Goal: Find specific page/section: Find specific page/section

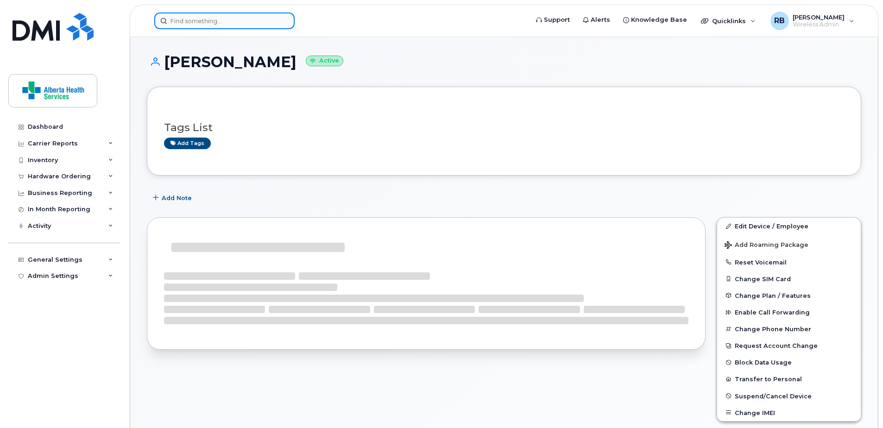
click at [228, 23] on input at bounding box center [224, 21] width 140 height 17
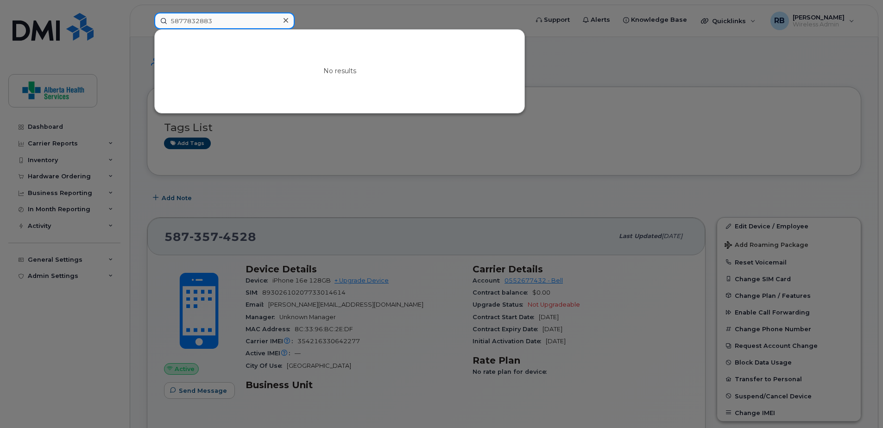
drag, startPoint x: 244, startPoint y: 22, endPoint x: 94, endPoint y: 7, distance: 150.8
click at [147, 13] on div "5877832883 No results" at bounding box center [338, 21] width 383 height 17
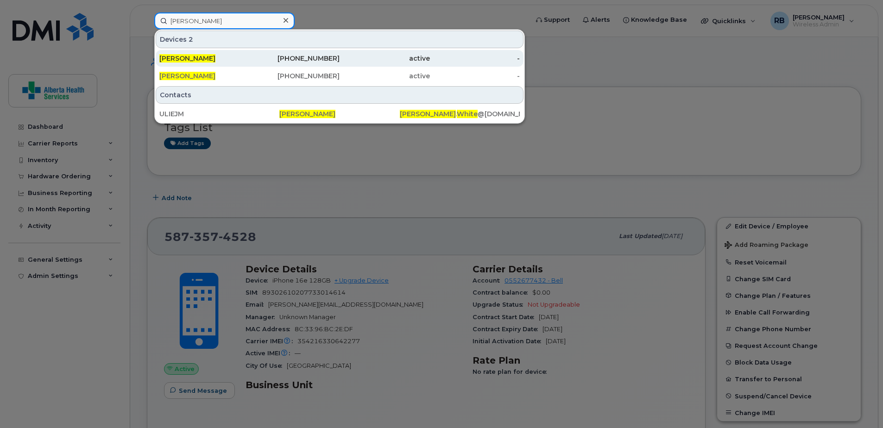
type input "[PERSON_NAME]"
click at [224, 60] on div "[PERSON_NAME]" at bounding box center [204, 58] width 90 height 9
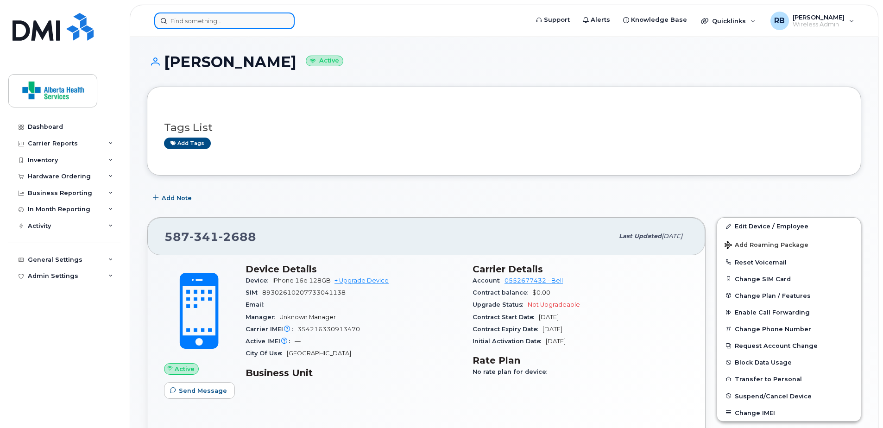
click at [224, 24] on input at bounding box center [224, 21] width 140 height 17
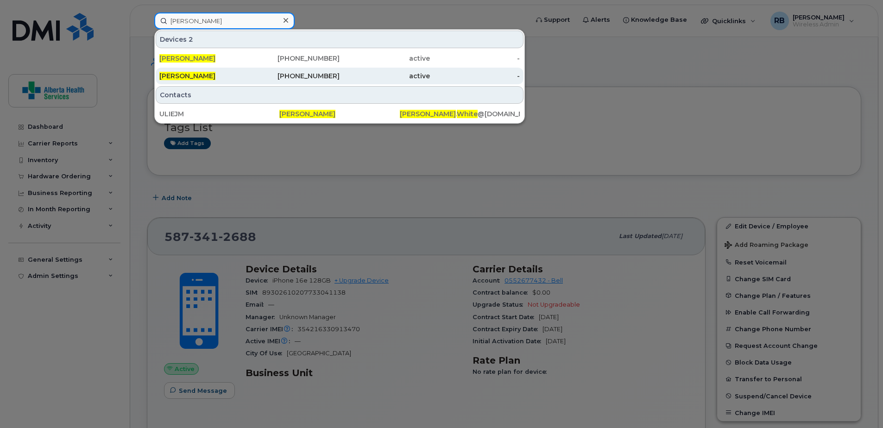
type input "[PERSON_NAME]"
click at [241, 84] on div "[PERSON_NAME]" at bounding box center [204, 76] width 90 height 17
click at [387, 80] on div "active" at bounding box center [385, 75] width 90 height 9
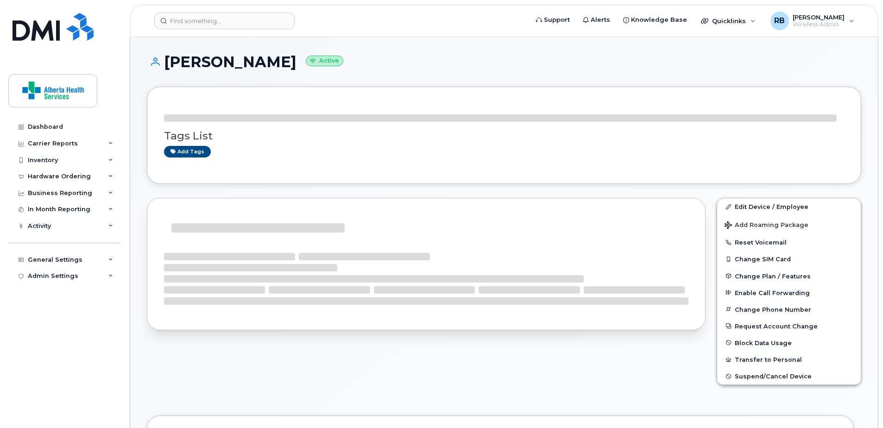
click at [361, 71] on div "Stacy White Active" at bounding box center [504, 70] width 714 height 33
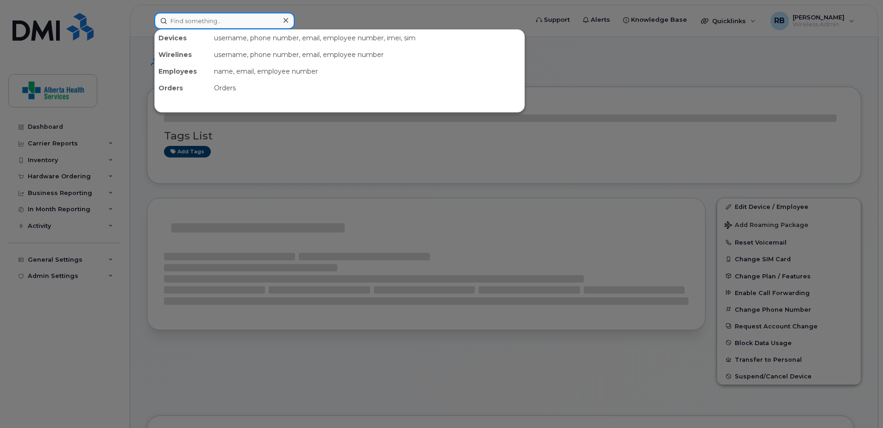
click at [207, 18] on input at bounding box center [224, 21] width 140 height 17
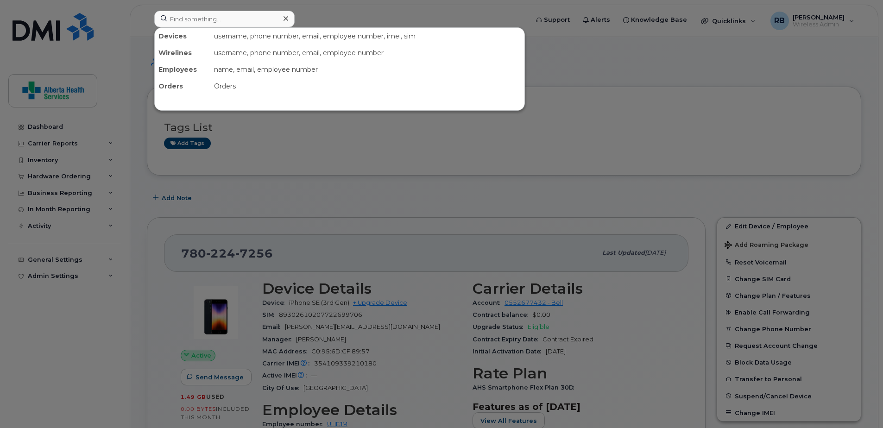
click at [332, 258] on div at bounding box center [441, 214] width 883 height 428
